Goal: Task Accomplishment & Management: Use online tool/utility

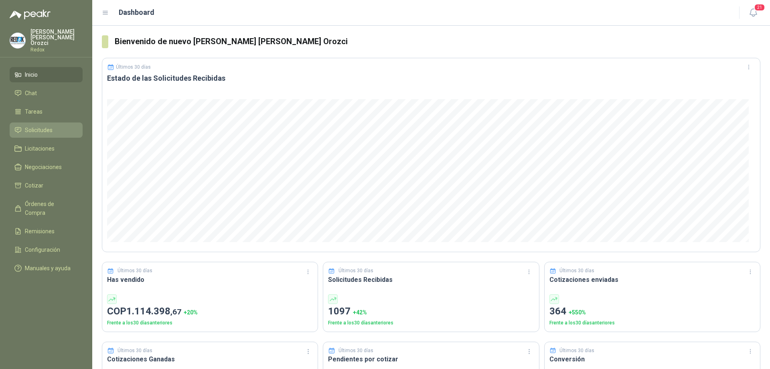
click at [32, 126] on span "Solicitudes" at bounding box center [39, 130] width 28 height 9
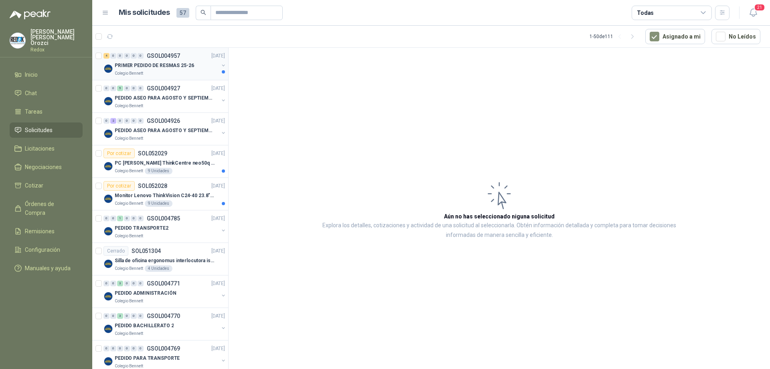
click at [168, 71] on div "Colegio Bennett" at bounding box center [167, 73] width 104 height 6
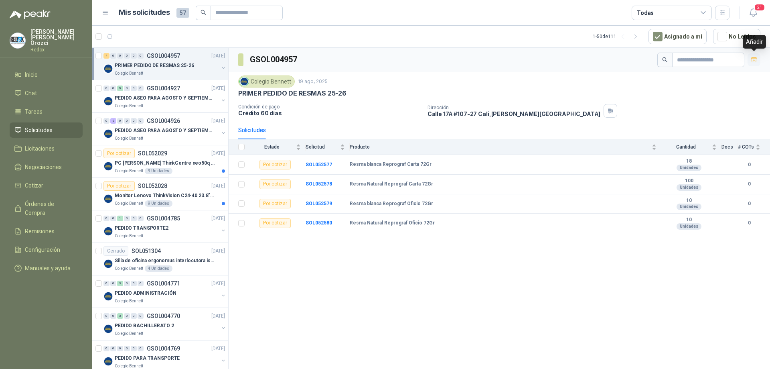
click at [754, 59] on icon "button" at bounding box center [754, 59] width 6 height 4
click at [48, 182] on li "Cotizar 4" at bounding box center [45, 185] width 63 height 9
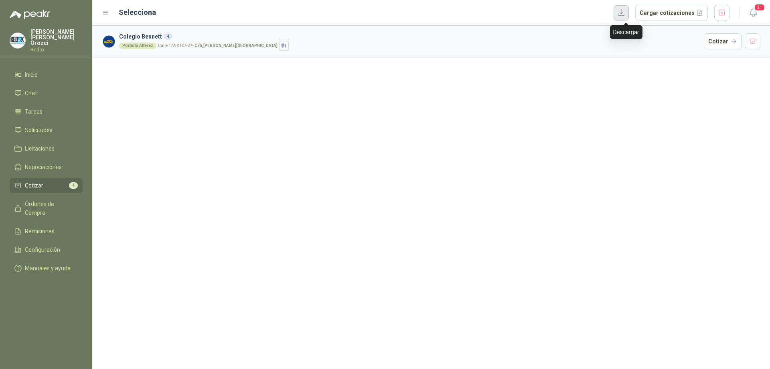
click at [629, 15] on button "button" at bounding box center [621, 12] width 15 height 15
click at [683, 10] on button "Cargar cotizaciones" at bounding box center [671, 13] width 73 height 16
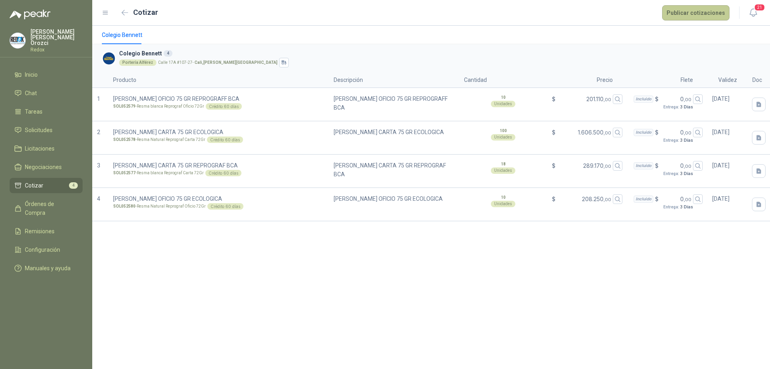
click at [691, 14] on button "Publicar cotizaciones" at bounding box center [695, 12] width 67 height 15
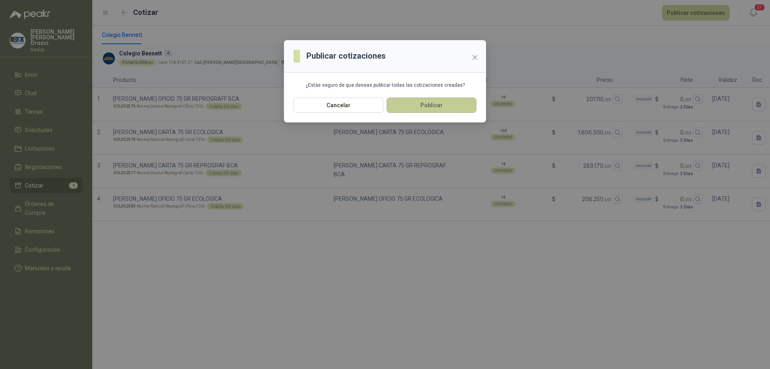
click at [416, 106] on button "Publicar" at bounding box center [432, 104] width 90 height 15
